Goal: Task Accomplishment & Management: Use online tool/utility

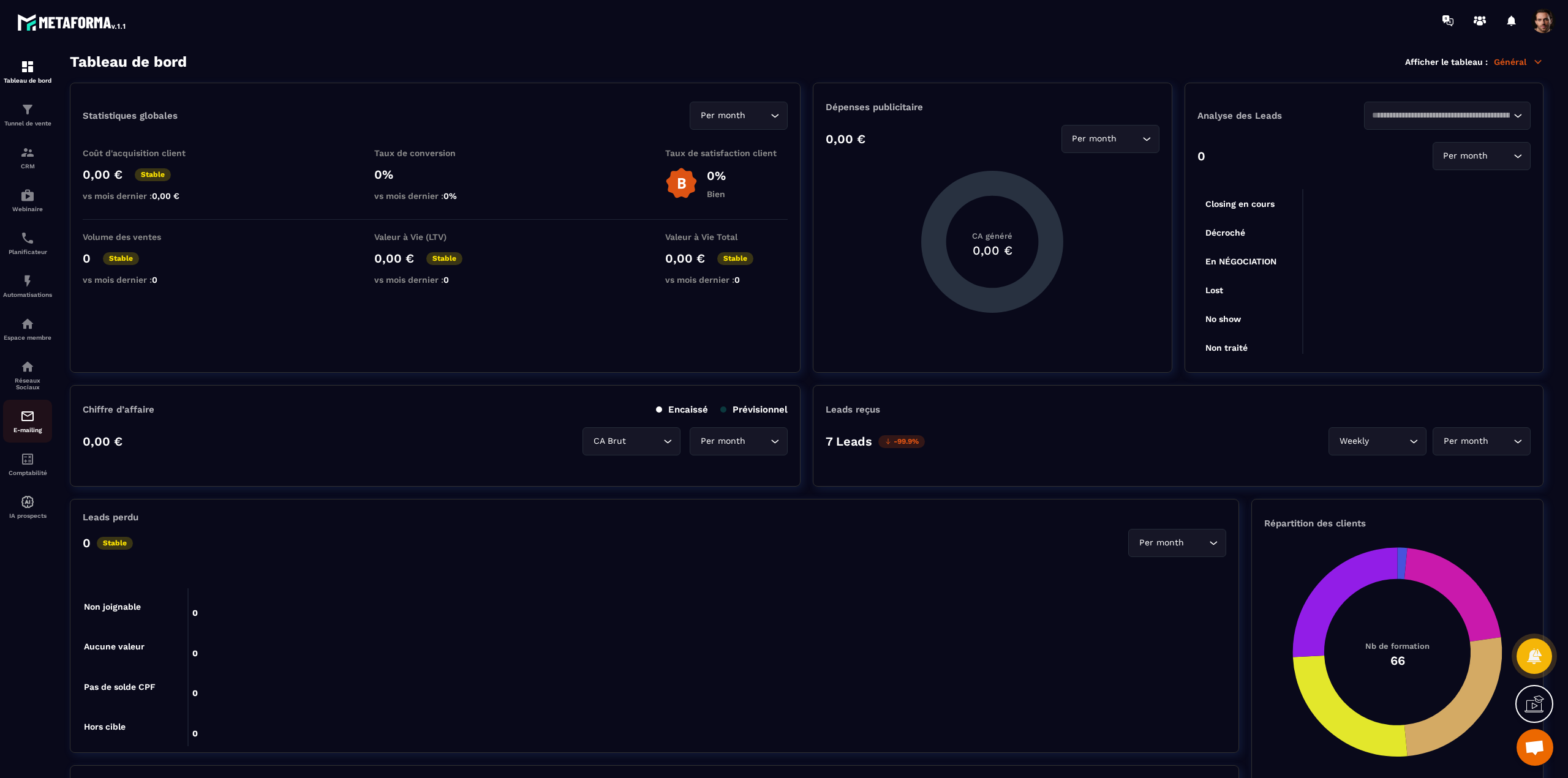
click at [25, 419] on img at bounding box center [28, 416] width 15 height 15
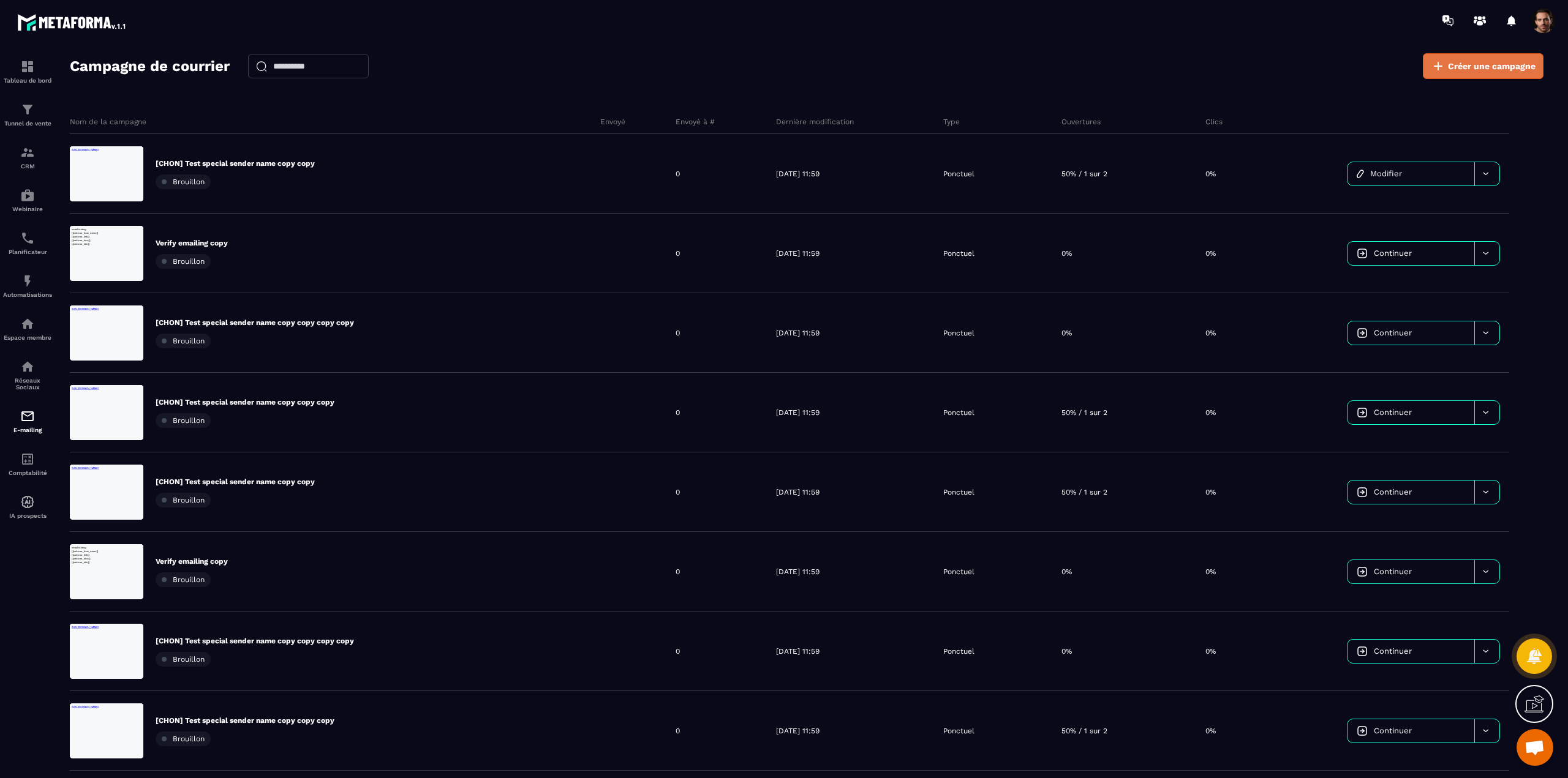
click at [1471, 68] on span "Créer une campagne" at bounding box center [1491, 66] width 88 height 12
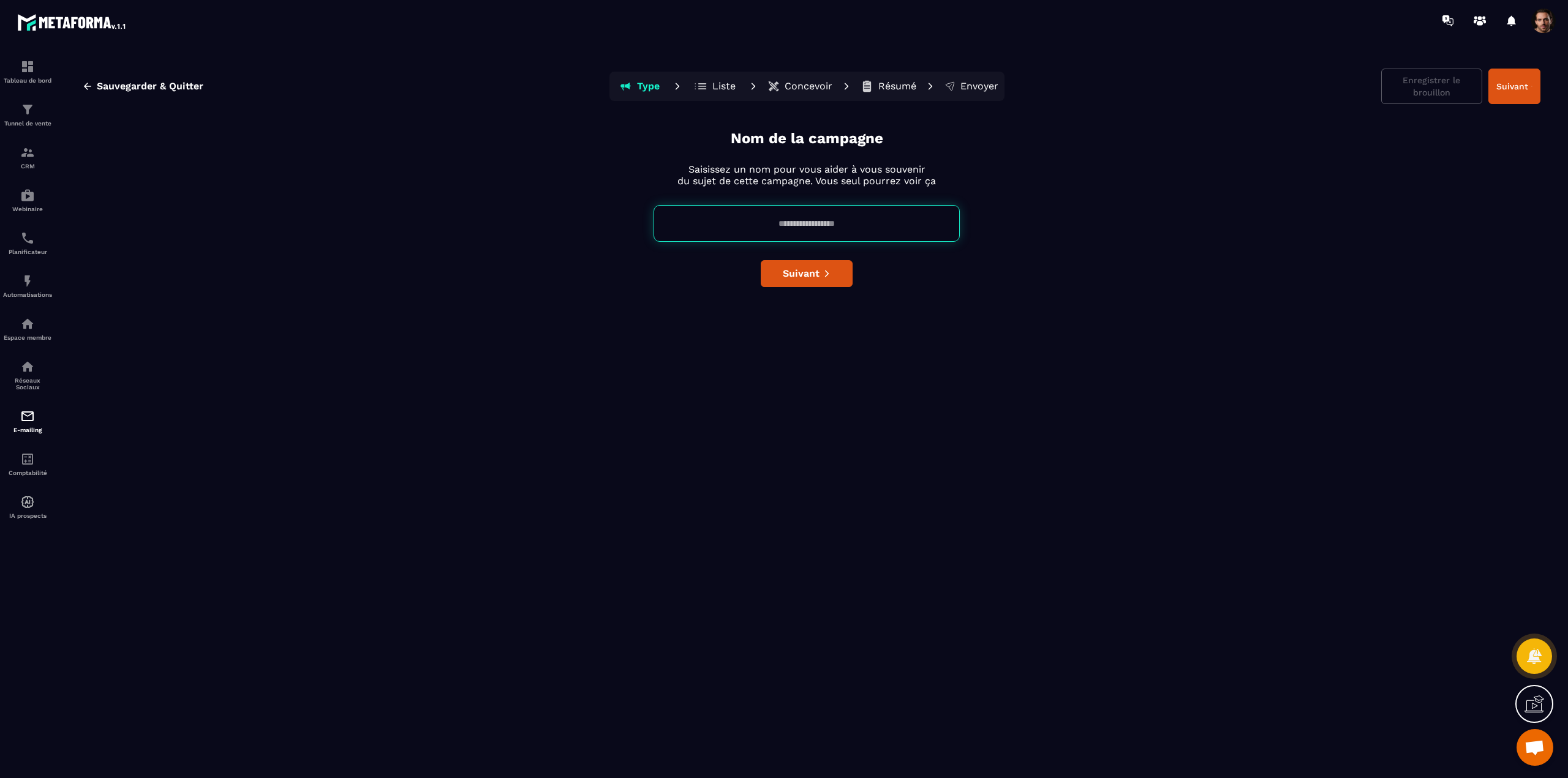
click at [846, 216] on input at bounding box center [806, 223] width 306 height 36
type input "****"
click at [824, 282] on button "Suivant" at bounding box center [806, 274] width 92 height 27
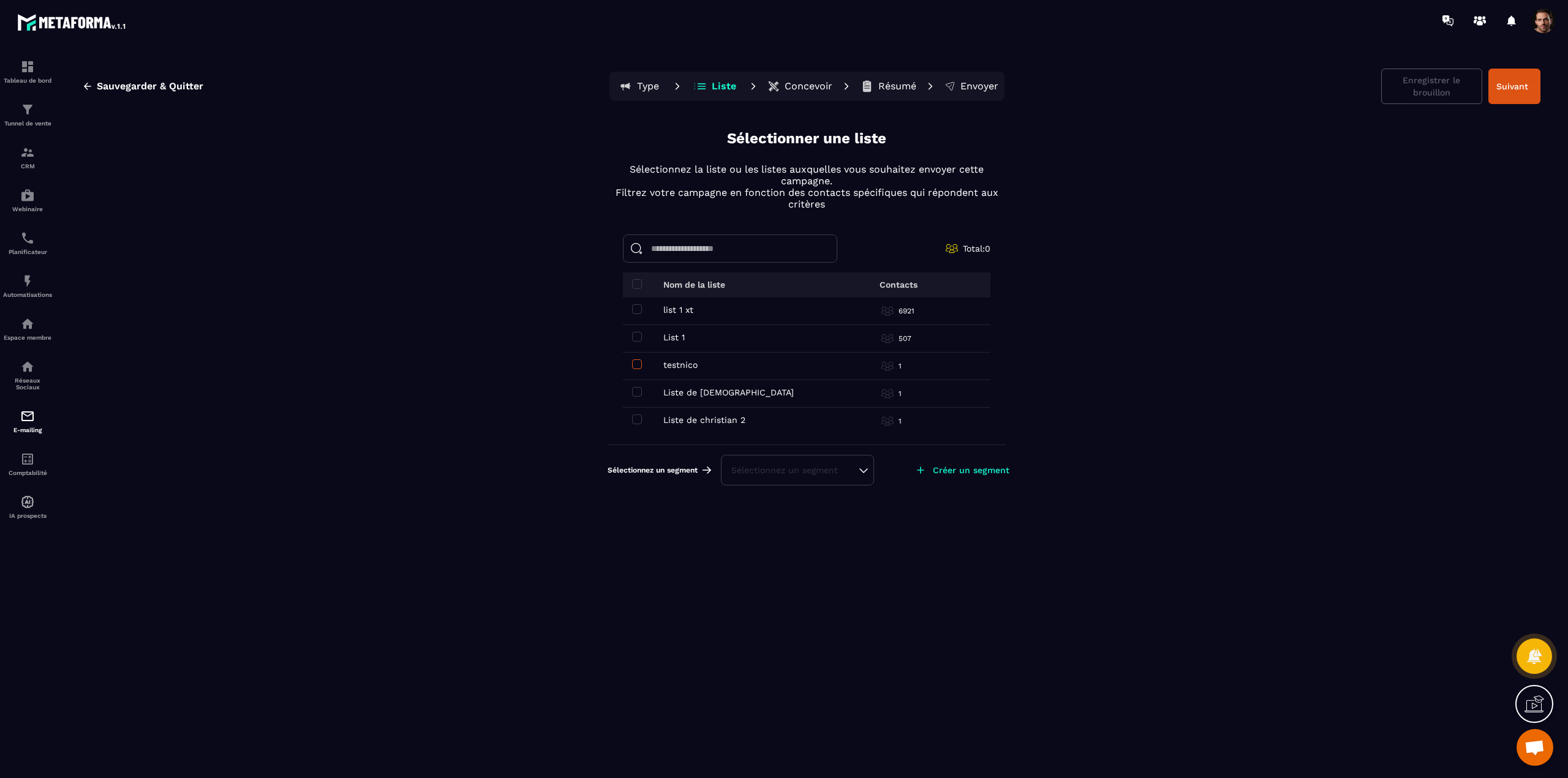
click at [637, 360] on span at bounding box center [637, 364] width 10 height 10
click at [1522, 93] on button "Suivant" at bounding box center [1514, 86] width 52 height 36
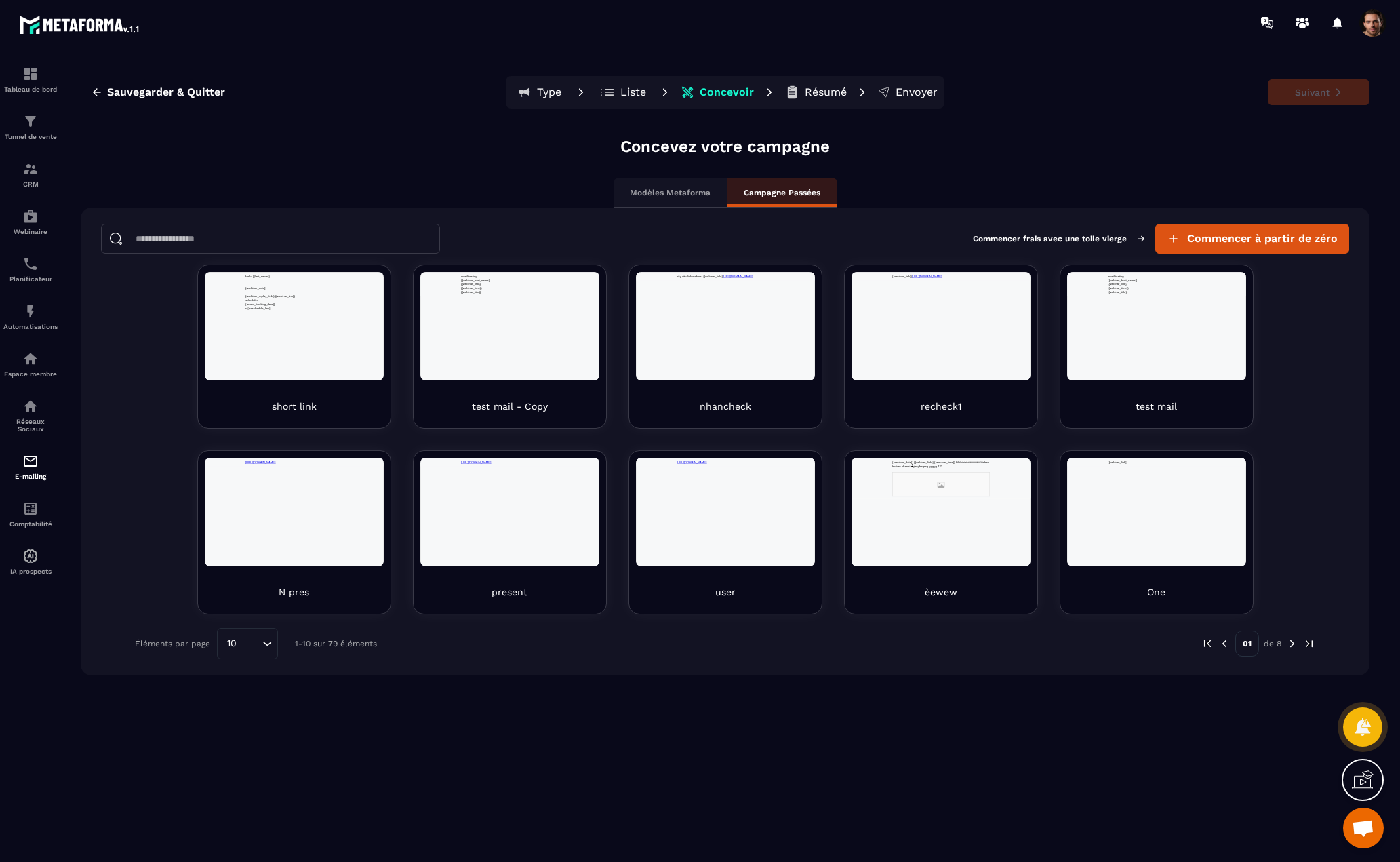
click at [1369, 31] on span at bounding box center [1373, 23] width 27 height 27
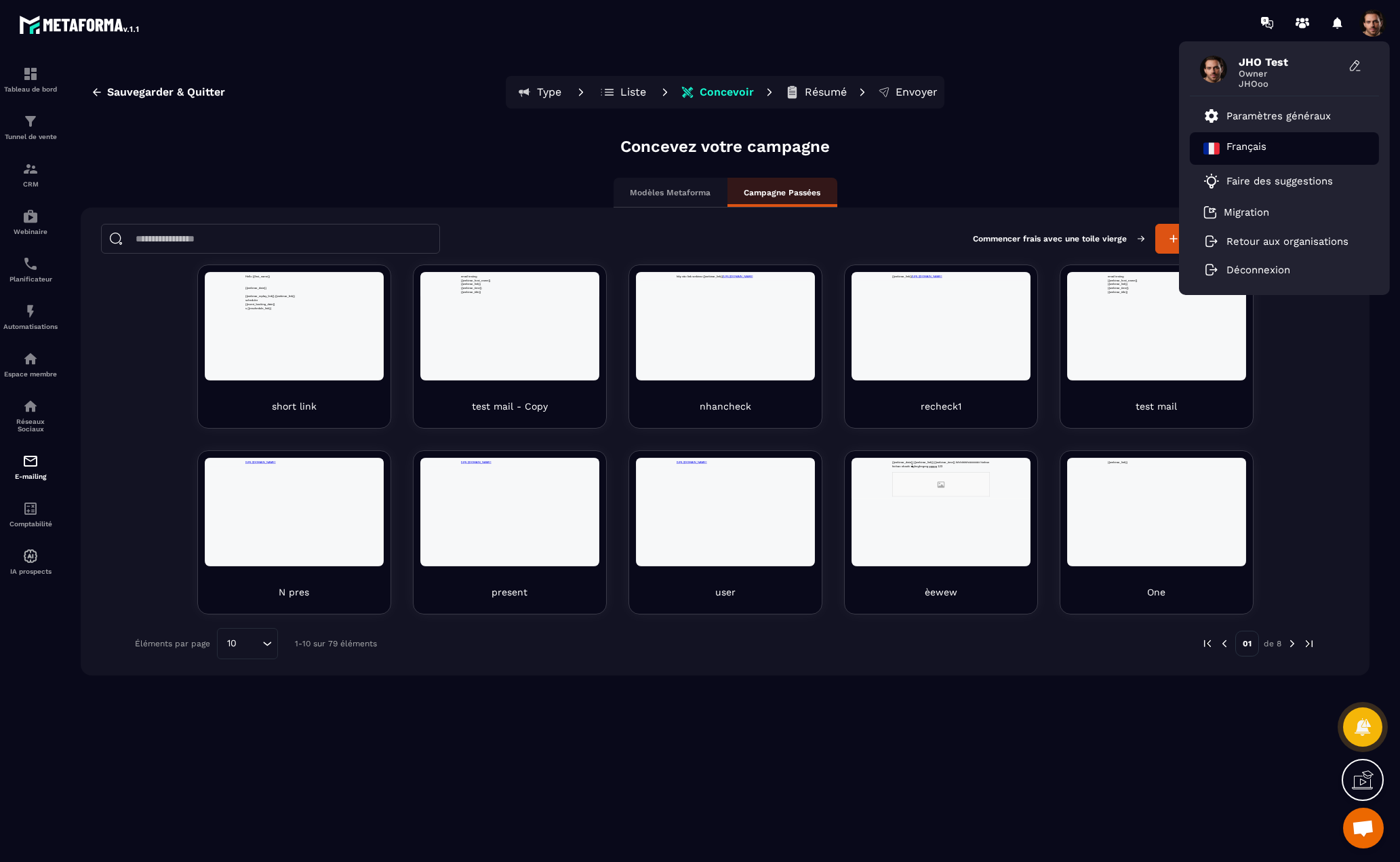
click at [1258, 145] on p "Français" at bounding box center [1246, 148] width 40 height 16
